Goal: Task Accomplishment & Management: Manage account settings

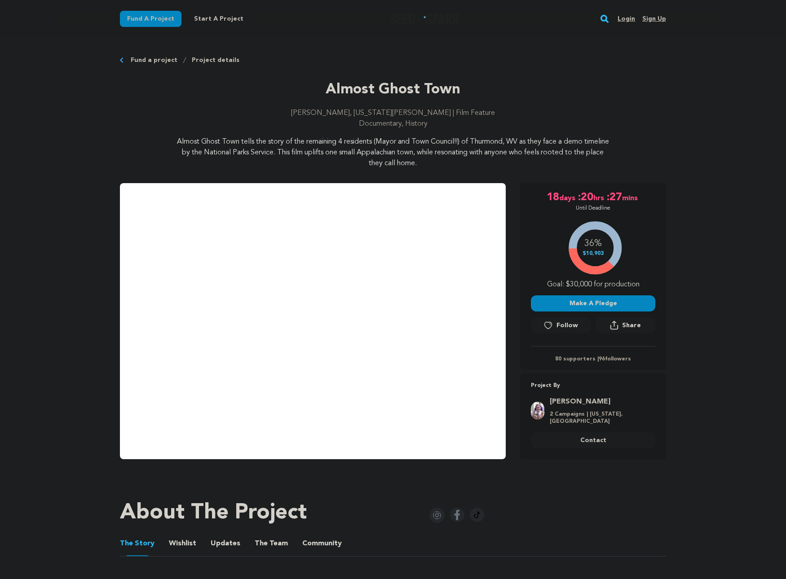
click at [625, 20] on link "Login" at bounding box center [626, 19] width 18 height 14
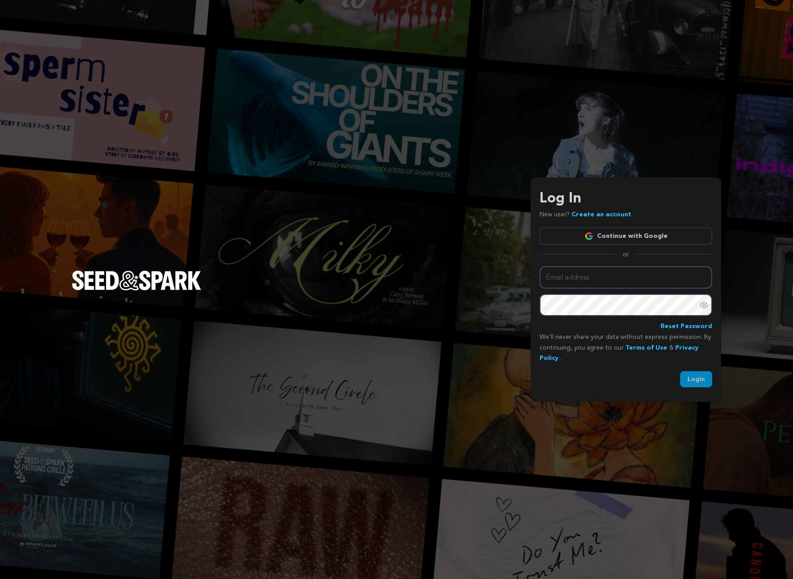
click at [600, 241] on link "Continue with Google" at bounding box center [625, 236] width 172 height 17
